Goal: Entertainment & Leisure: Consume media (video, audio)

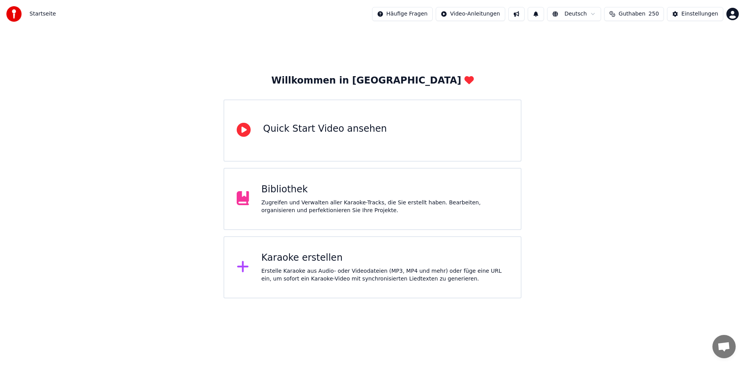
click at [352, 198] on div "Bibliothek Zugreifen und Verwalten aller Karaoke-Tracks, die Sie erstellt haben…" at bounding box center [385, 198] width 247 height 31
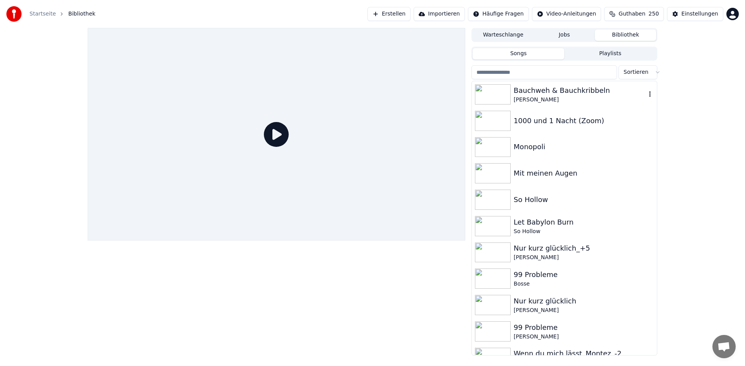
click at [587, 98] on div "[PERSON_NAME]" at bounding box center [580, 100] width 132 height 8
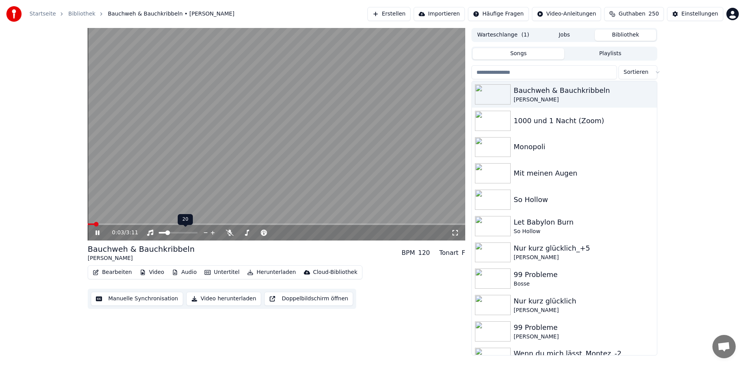
click at [166, 233] on span at bounding box center [167, 232] width 5 height 5
click at [300, 234] on icon at bounding box center [302, 233] width 7 height 8
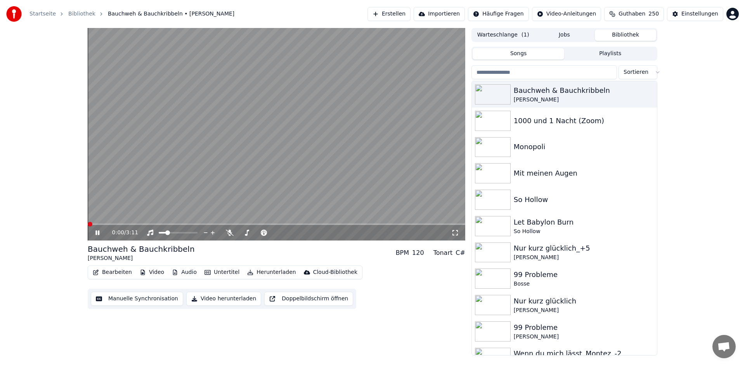
click at [88, 222] on span at bounding box center [90, 224] width 5 height 5
click at [139, 137] on video at bounding box center [277, 134] width 378 height 212
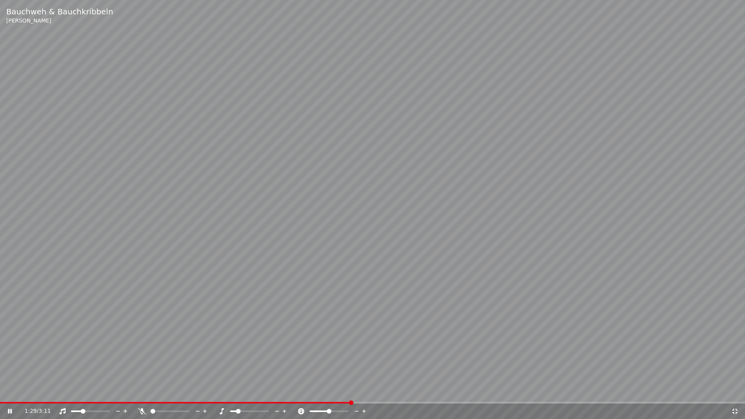
click at [351, 220] on video at bounding box center [372, 209] width 745 height 419
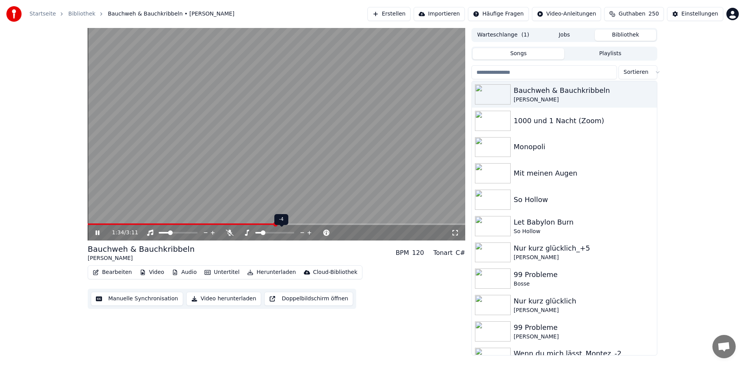
click at [309, 232] on icon at bounding box center [309, 233] width 4 height 4
click at [96, 224] on span at bounding box center [186, 224] width 196 height 2
click at [88, 222] on span at bounding box center [90, 224] width 5 height 5
click at [104, 224] on span at bounding box center [96, 224] width 16 height 2
click at [88, 222] on span at bounding box center [90, 224] width 5 height 5
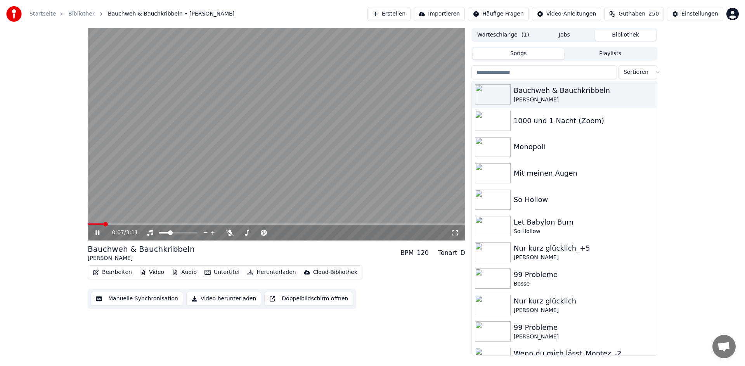
click at [98, 233] on icon at bounding box center [97, 232] width 4 height 5
click at [88, 222] on span at bounding box center [90, 224] width 5 height 5
click at [555, 249] on div "Nur kurz glücklich_+5" at bounding box center [580, 248] width 132 height 11
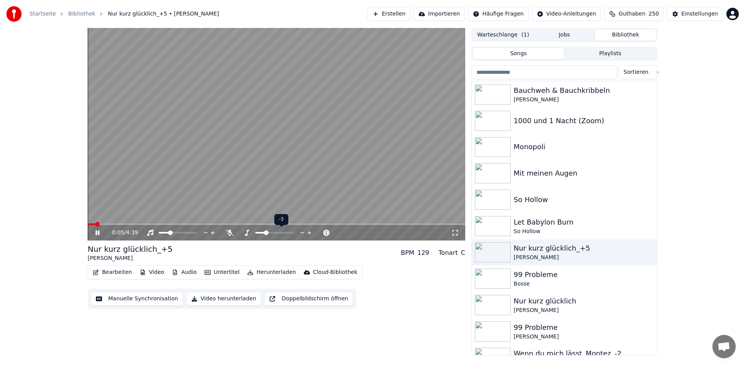
click at [264, 233] on span at bounding box center [266, 232] width 5 height 5
click at [304, 233] on icon at bounding box center [302, 233] width 7 height 8
click at [311, 232] on icon at bounding box center [309, 233] width 7 height 8
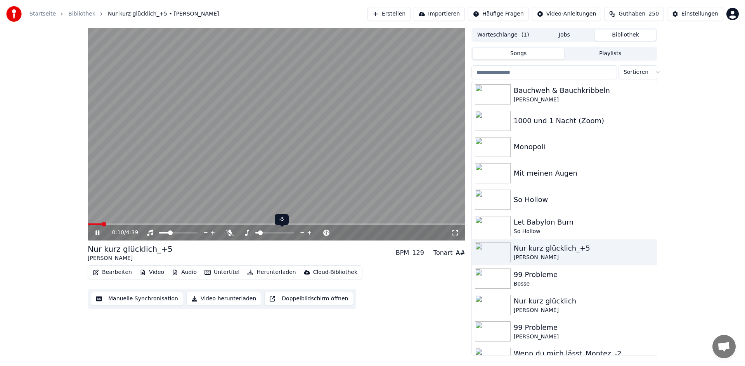
click at [311, 232] on icon at bounding box center [309, 233] width 7 height 8
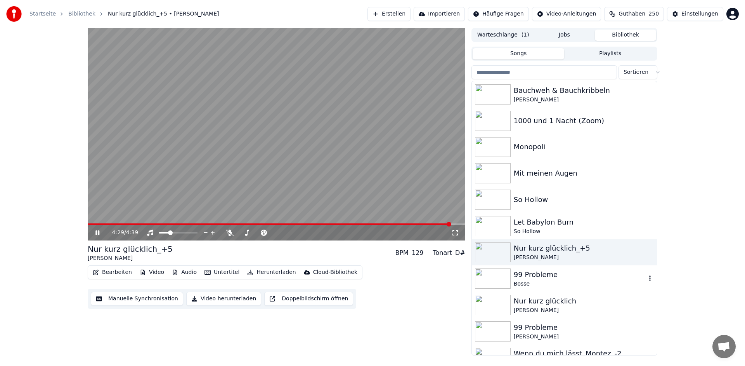
click at [546, 279] on div "99 Probleme" at bounding box center [580, 274] width 132 height 11
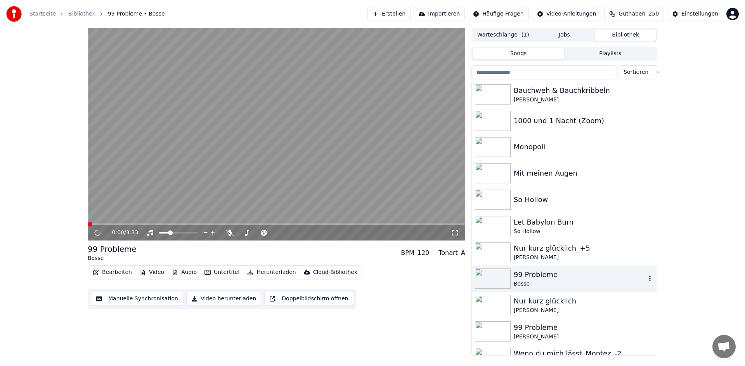
click at [546, 279] on div "99 Probleme" at bounding box center [580, 274] width 132 height 11
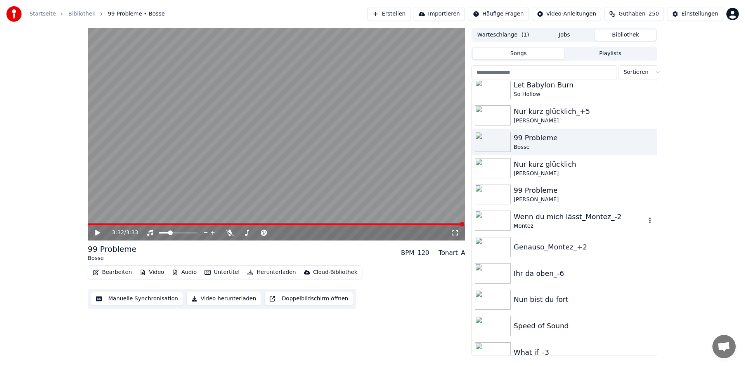
click at [573, 225] on div "Montez" at bounding box center [580, 226] width 132 height 8
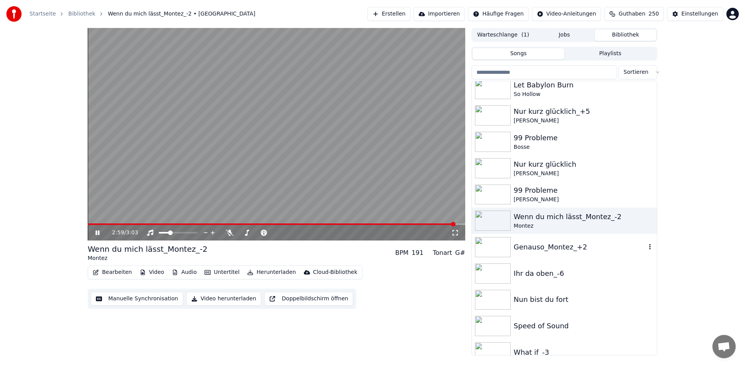
click at [546, 248] on div "Genauso_Montez_+2" at bounding box center [580, 246] width 132 height 11
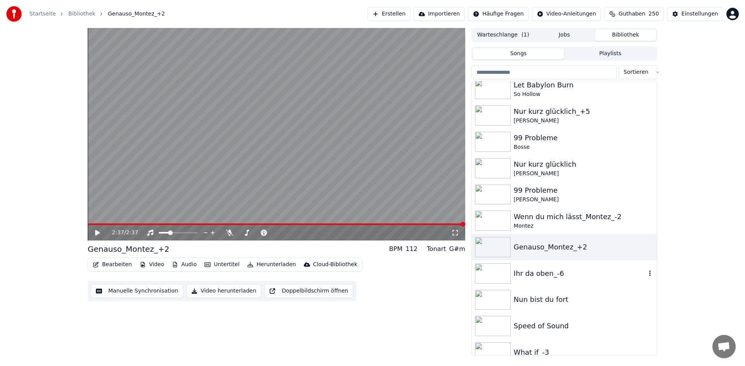
click at [535, 278] on div "Ihr da oben_-6" at bounding box center [580, 273] width 132 height 11
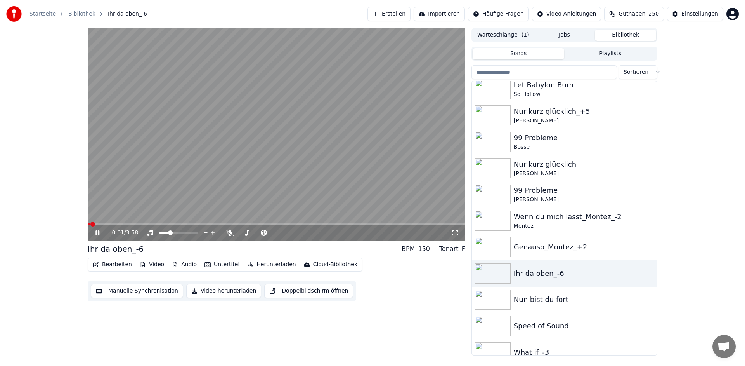
click at [97, 233] on icon at bounding box center [103, 232] width 18 height 6
click at [90, 223] on span at bounding box center [92, 224] width 5 height 5
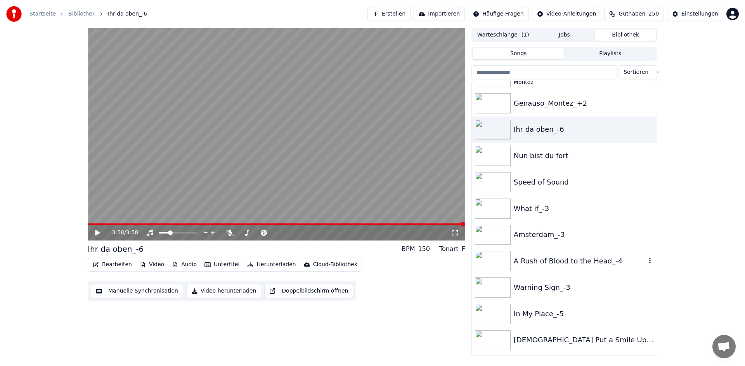
scroll to position [309, 0]
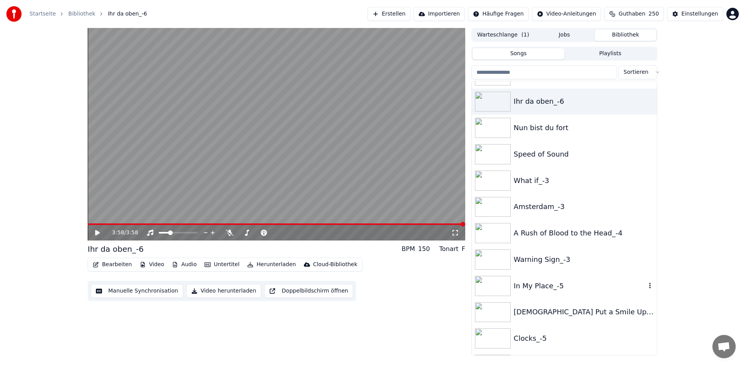
click at [562, 290] on div "In My Place_-5" at bounding box center [580, 285] width 132 height 11
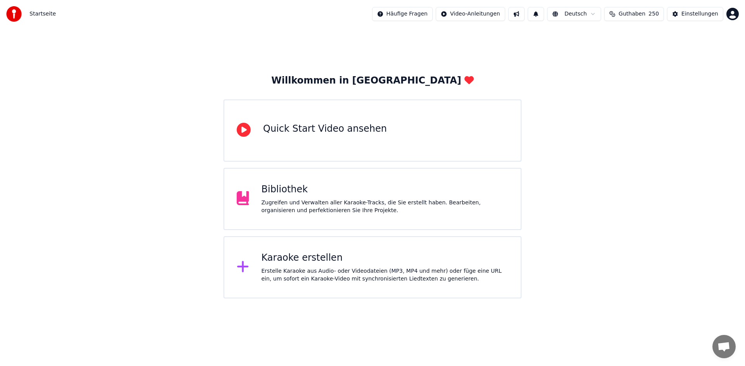
click at [335, 199] on div "Zugreifen und Verwalten aller Karaoke-Tracks, die Sie erstellt haben. Bearbeite…" at bounding box center [385, 207] width 247 height 16
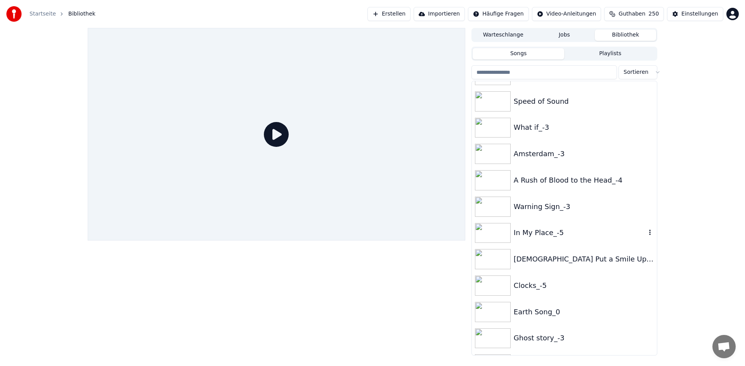
scroll to position [368, 0]
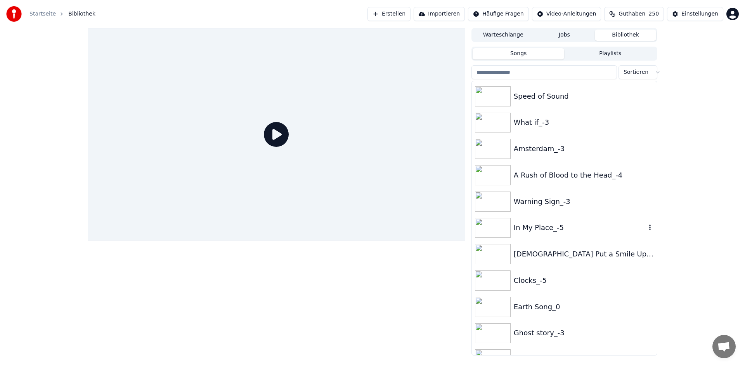
click at [574, 222] on div "In My Place_-5" at bounding box center [580, 227] width 132 height 11
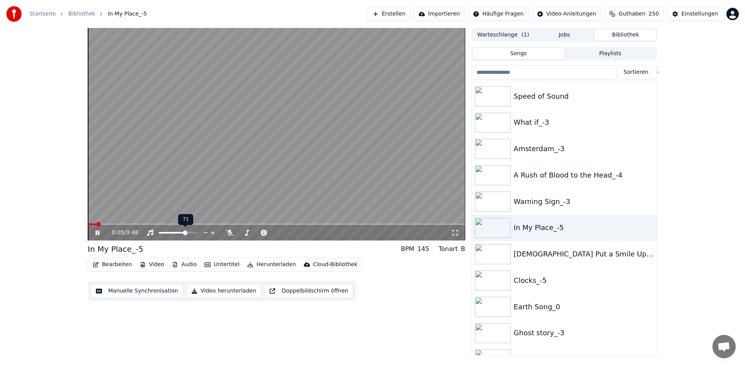
click at [186, 234] on span at bounding box center [185, 232] width 5 height 5
click at [173, 233] on span at bounding box center [173, 232] width 5 height 5
click at [550, 279] on div "Clocks_-5" at bounding box center [580, 280] width 132 height 11
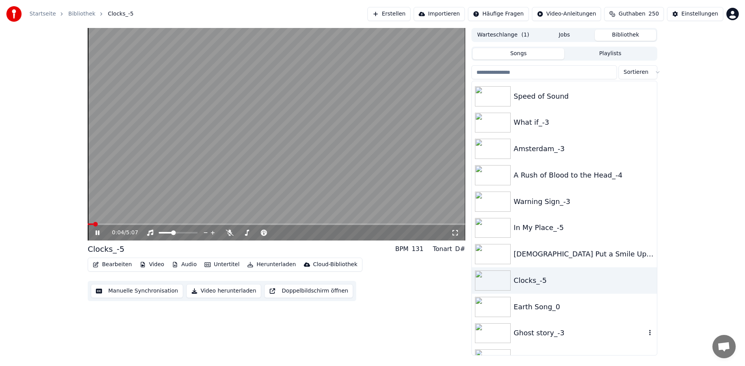
click at [554, 334] on div "Ghost story_-3" at bounding box center [580, 332] width 132 height 11
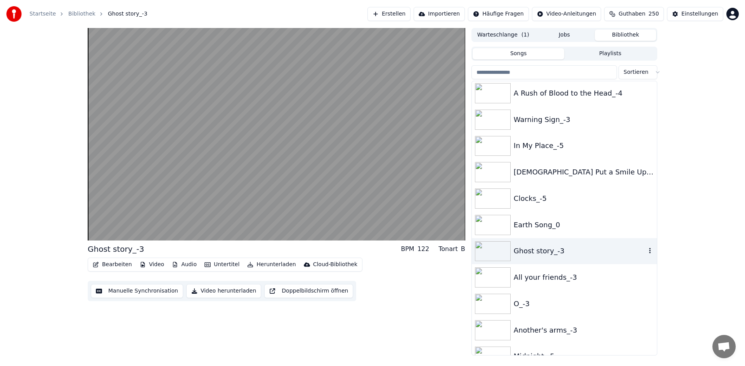
scroll to position [490, 0]
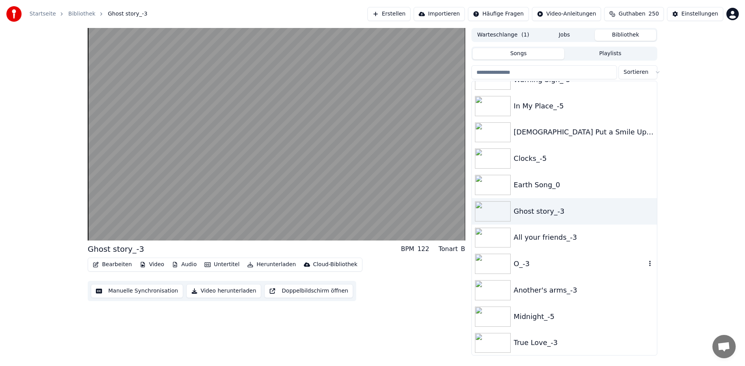
click at [553, 273] on div "O_-3" at bounding box center [564, 263] width 185 height 26
